Goal: Task Accomplishment & Management: Complete application form

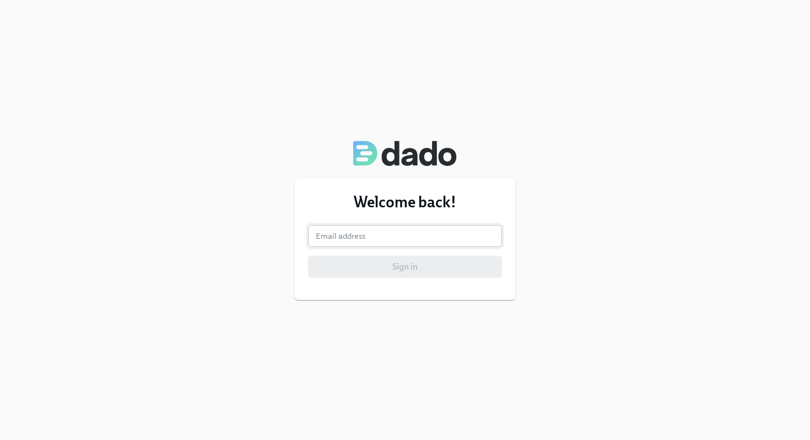
click at [391, 236] on input "email" at bounding box center [405, 236] width 194 height 22
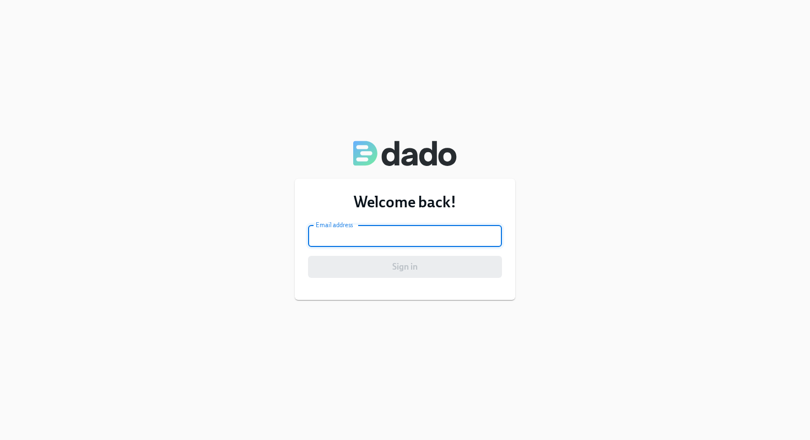
type input "[EMAIL_ADDRESS][DOMAIN_NAME]"
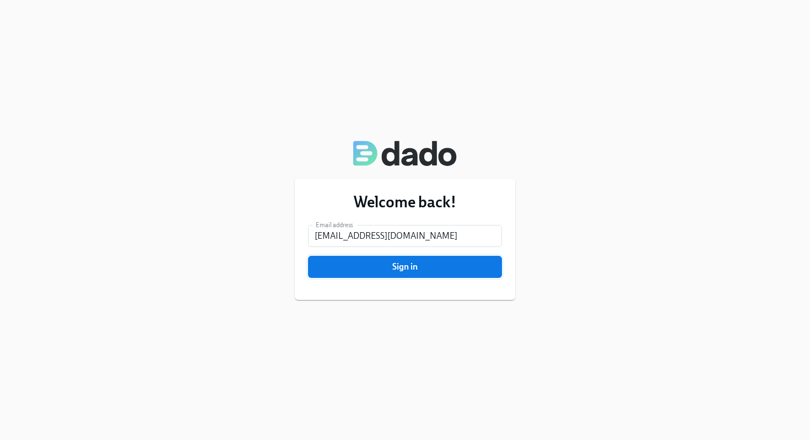
click at [391, 273] on button "Sign in" at bounding box center [405, 267] width 194 height 22
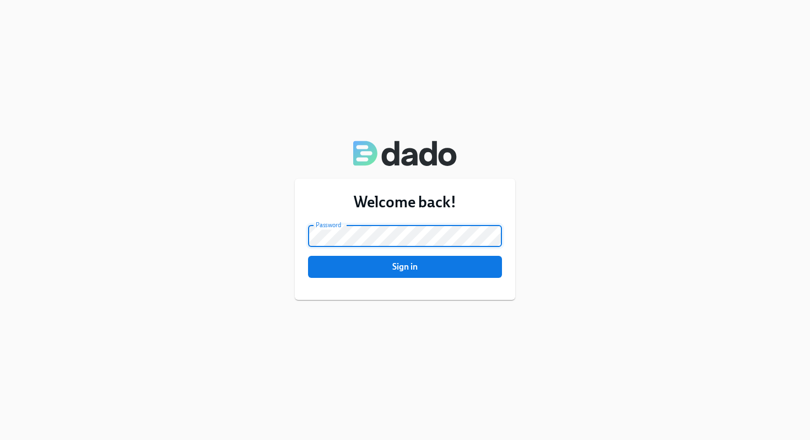
click at [308, 256] on button "Sign in" at bounding box center [405, 267] width 194 height 22
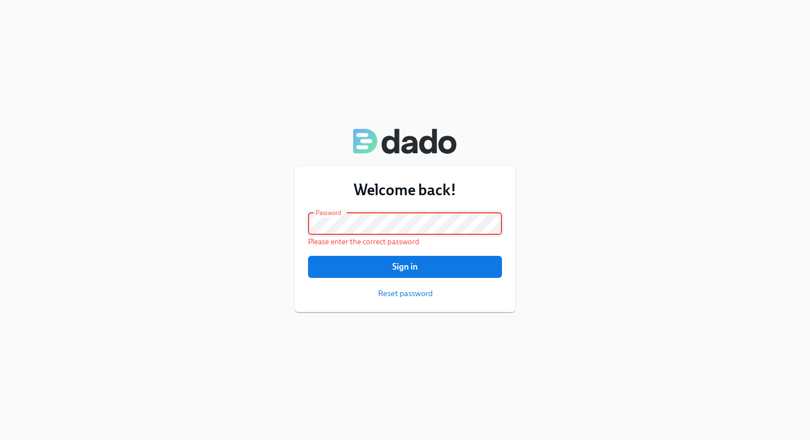
click at [308, 256] on button "Sign in" at bounding box center [405, 267] width 194 height 22
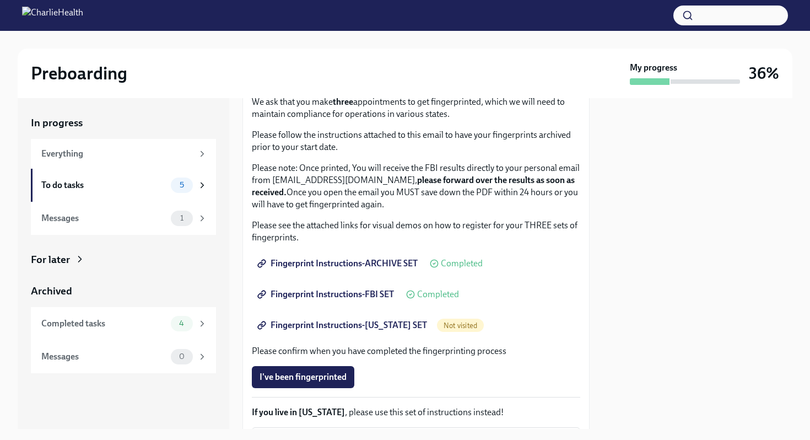
scroll to position [94, 0]
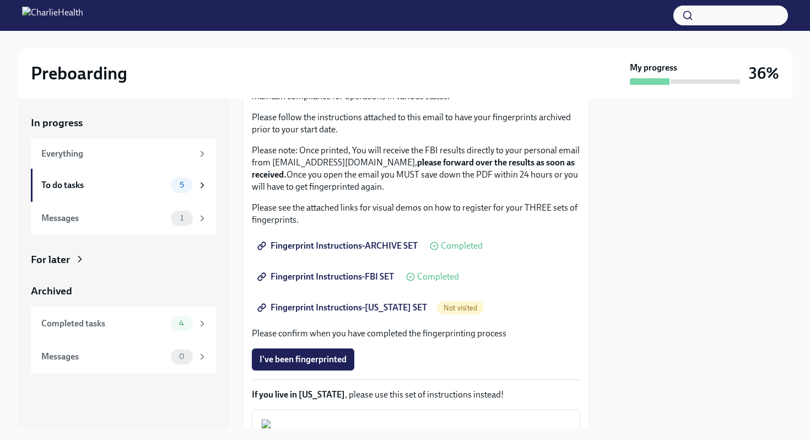
click at [334, 309] on span "Fingerprint Instructions-FLORIDA SET" at bounding box center [342, 307] width 167 height 11
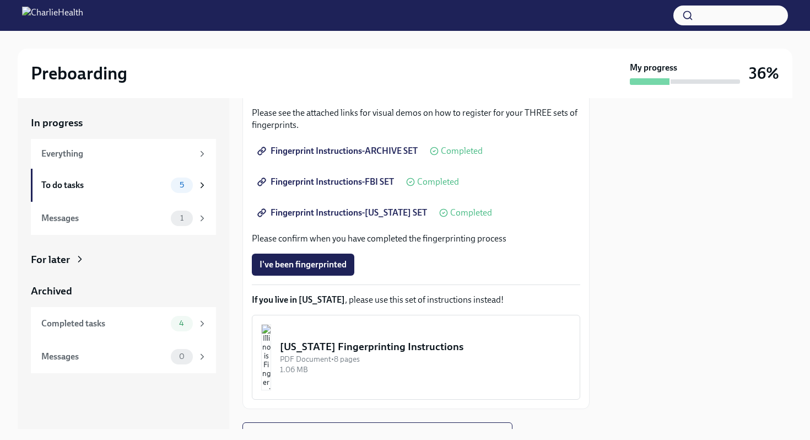
scroll to position [193, 0]
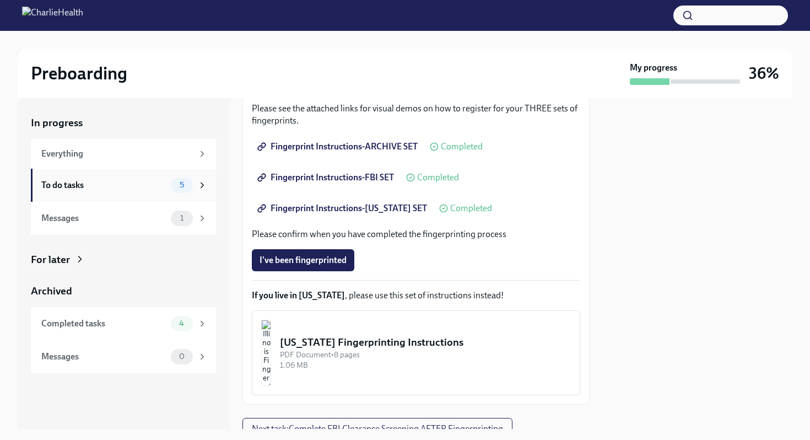
click at [175, 185] on span "5" at bounding box center [182, 185] width 18 height 8
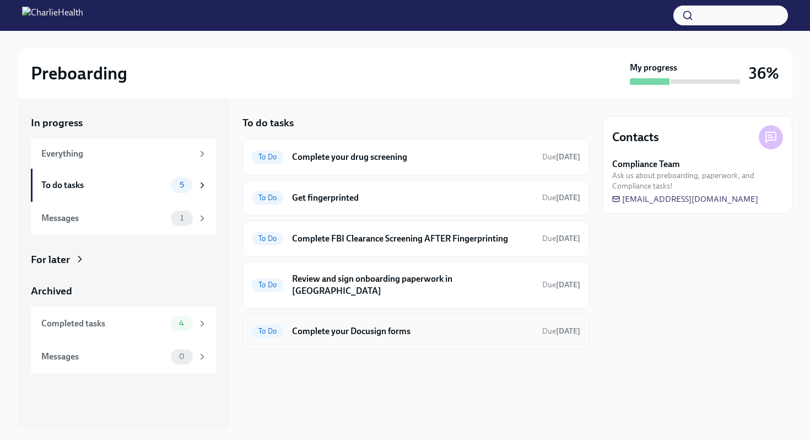
click at [304, 329] on div "To Do Complete your Docusign forms Due in 5 days" at bounding box center [415, 331] width 347 height 36
click at [311, 325] on h6 "Complete your Docusign forms" at bounding box center [412, 331] width 241 height 12
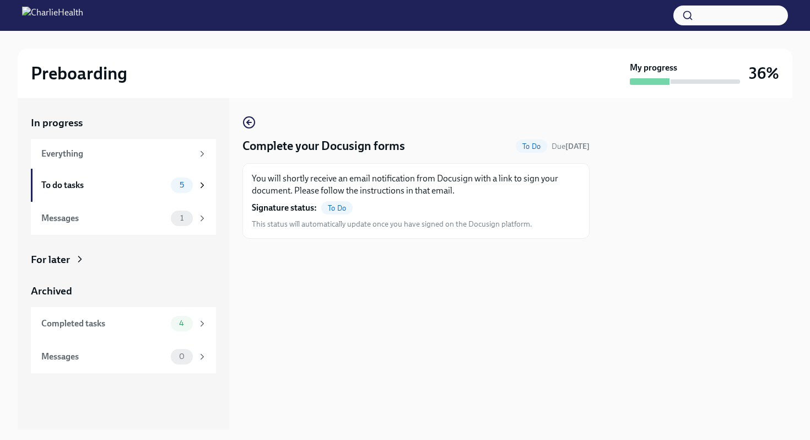
click at [319, 226] on span "This status will automatically update once you have signed on the Docusign plat…" at bounding box center [392, 224] width 280 height 10
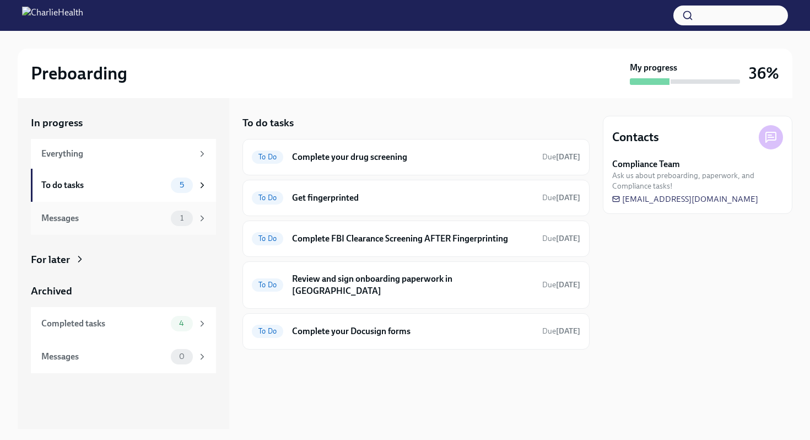
click at [185, 227] on div "Messages 1" at bounding box center [123, 218] width 185 height 33
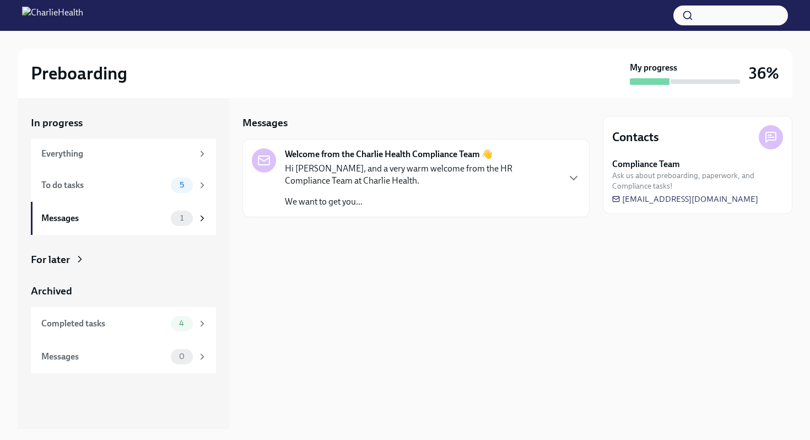
click at [301, 179] on p "Hi Anna, and a very warm welcome from the HR Compliance Team at Charlie Health." at bounding box center [421, 174] width 273 height 24
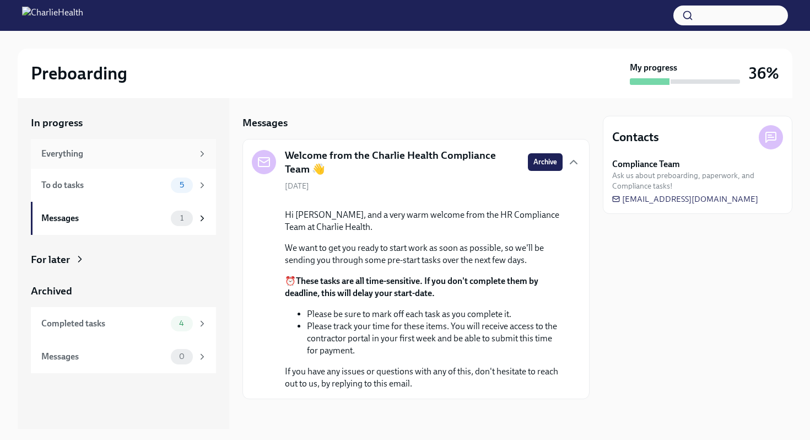
click at [137, 148] on div "Everything" at bounding box center [116, 154] width 151 height 12
